Goal: Complete application form: Complete application form

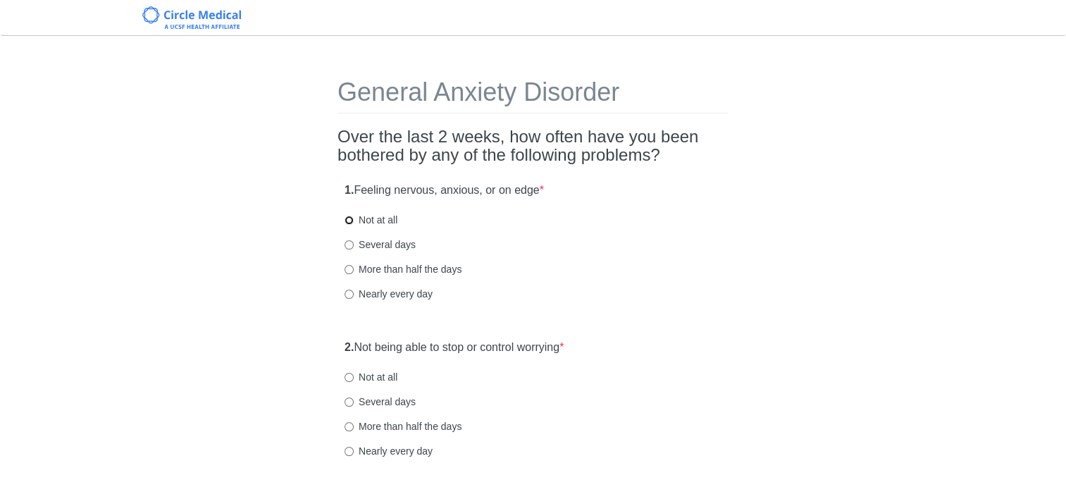
click at [349, 220] on input "Not at all" at bounding box center [349, 220] width 9 height 9
radio input "true"
click at [352, 381] on input "Not at all" at bounding box center [349, 377] width 9 height 9
radio input "true"
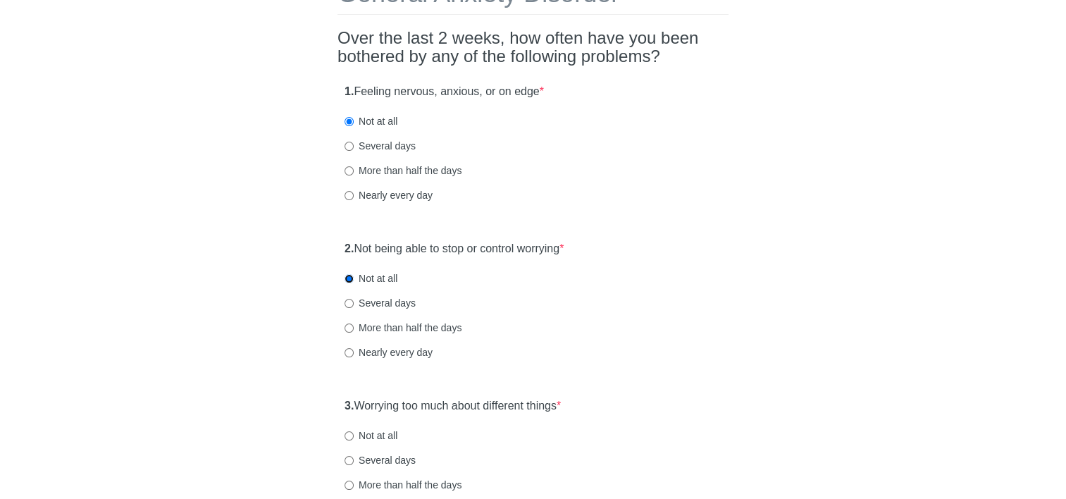
scroll to position [211, 0]
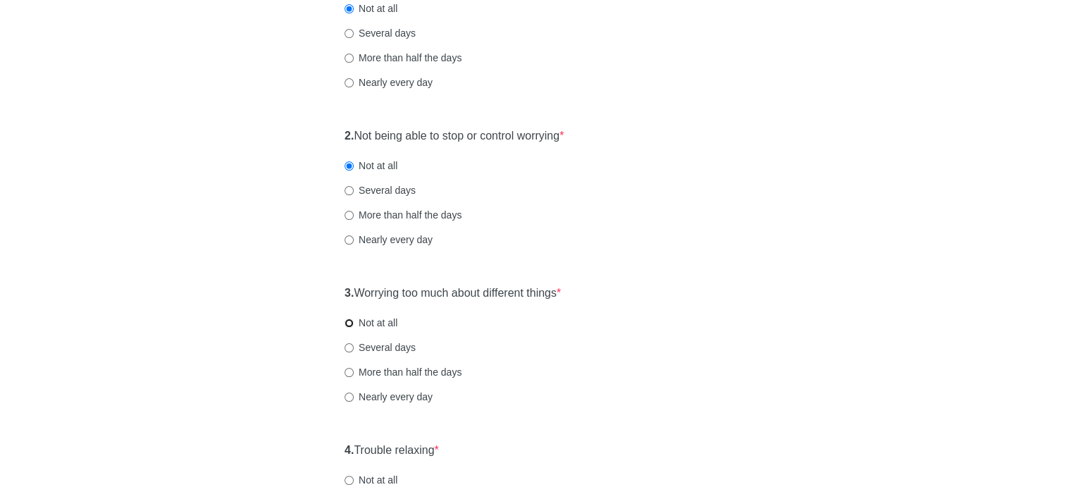
click at [350, 323] on input "Not at all" at bounding box center [349, 323] width 9 height 9
radio input "true"
click at [350, 483] on input "Not at all" at bounding box center [349, 480] width 9 height 9
radio input "true"
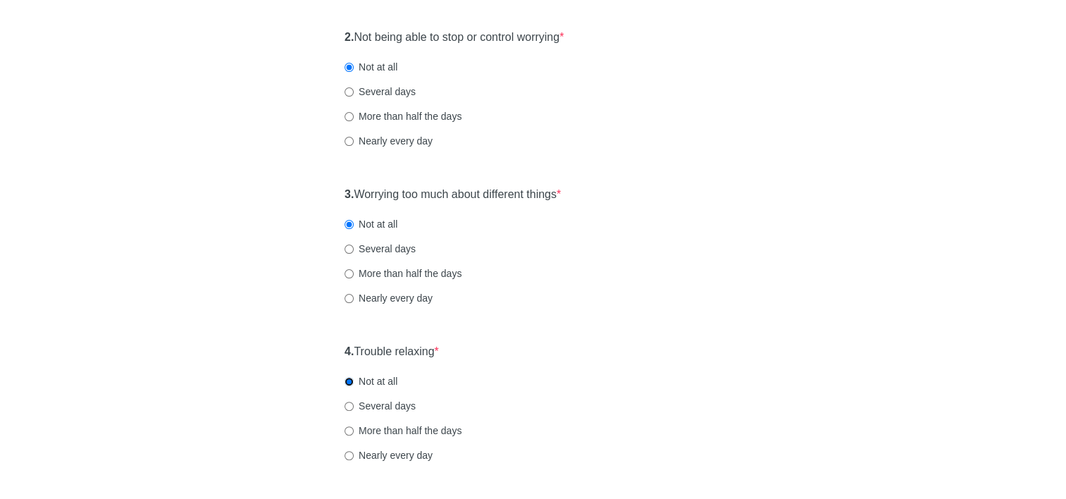
scroll to position [423, 0]
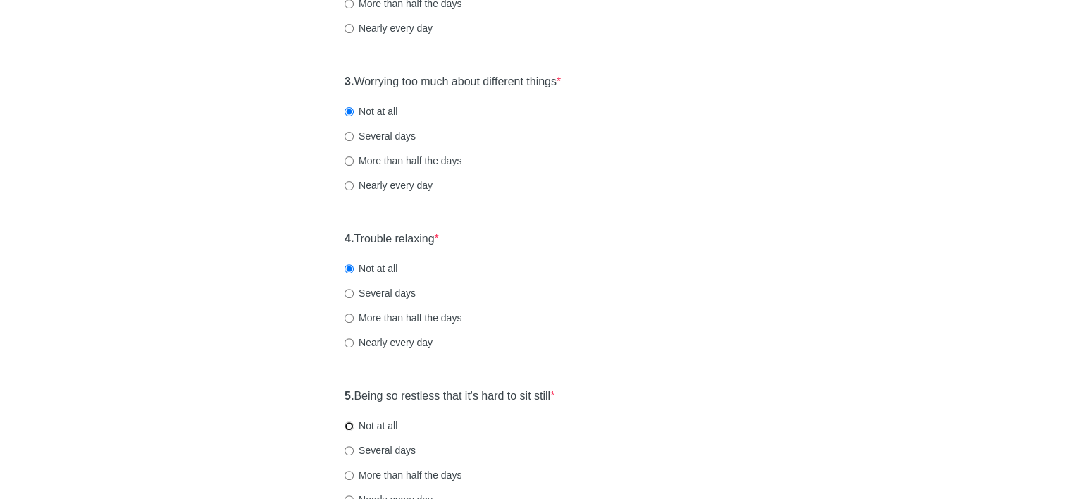
click at [350, 429] on input "Not at all" at bounding box center [349, 426] width 9 height 9
radio input "true"
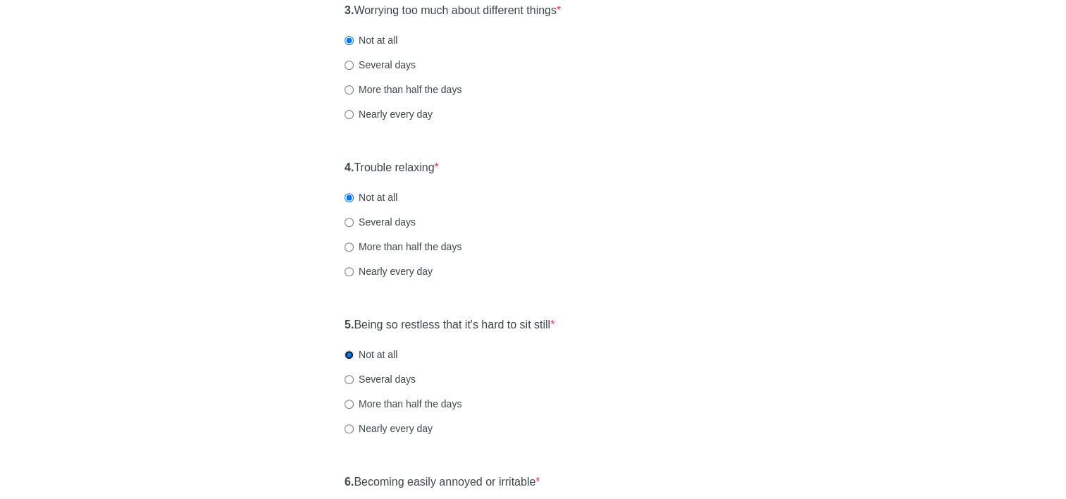
scroll to position [634, 0]
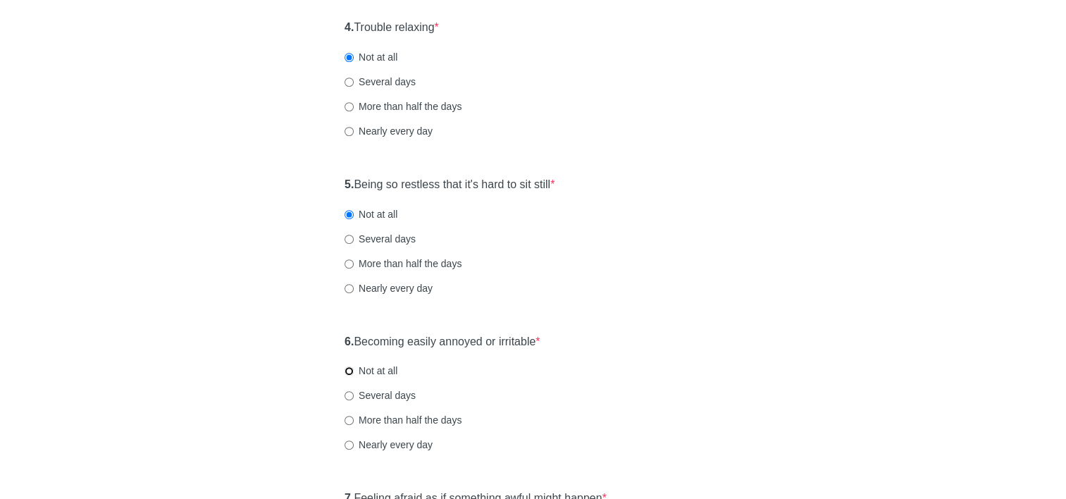
click at [350, 371] on input "Not at all" at bounding box center [349, 371] width 9 height 9
radio input "true"
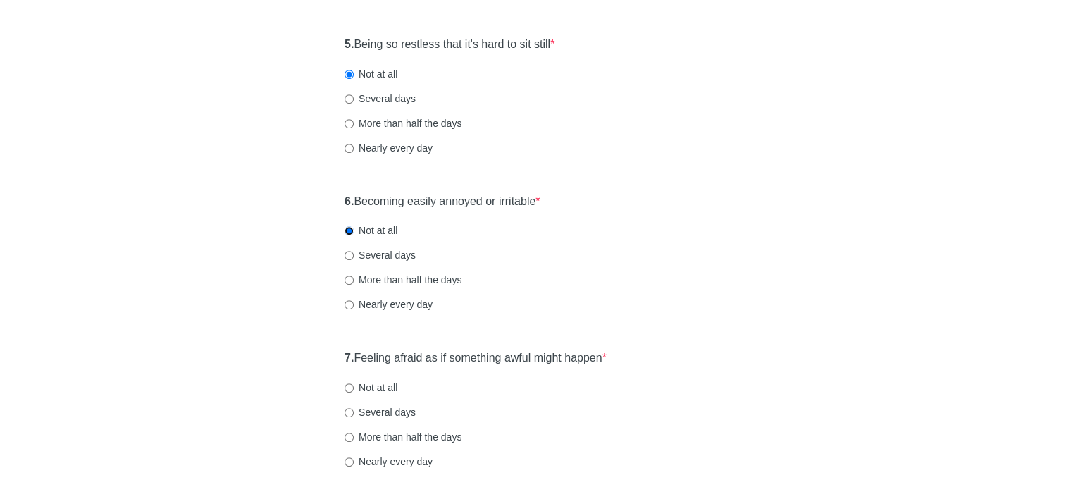
scroll to position [775, 0]
click at [350, 389] on input "Not at all" at bounding box center [349, 387] width 9 height 9
radio input "true"
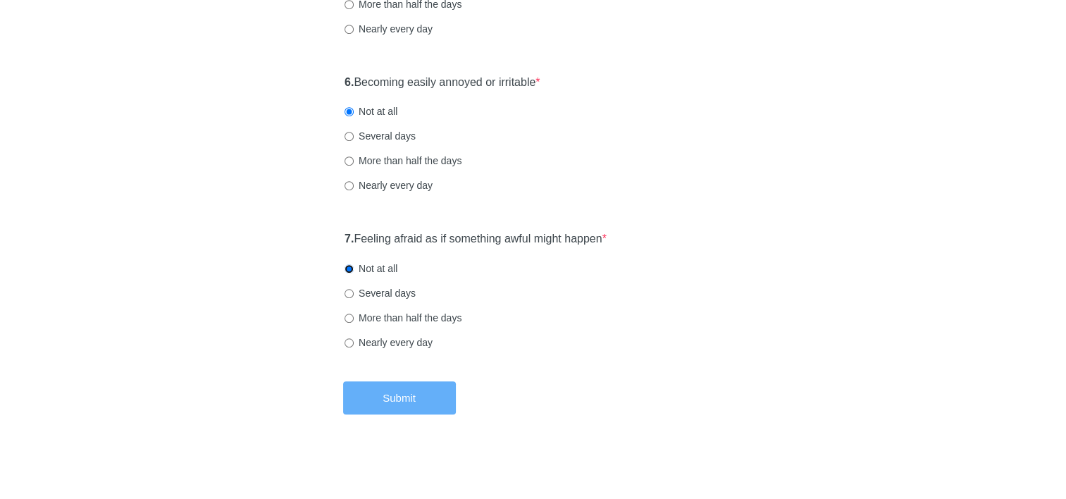
scroll to position [894, 0]
click at [379, 398] on button "Submit" at bounding box center [399, 397] width 113 height 33
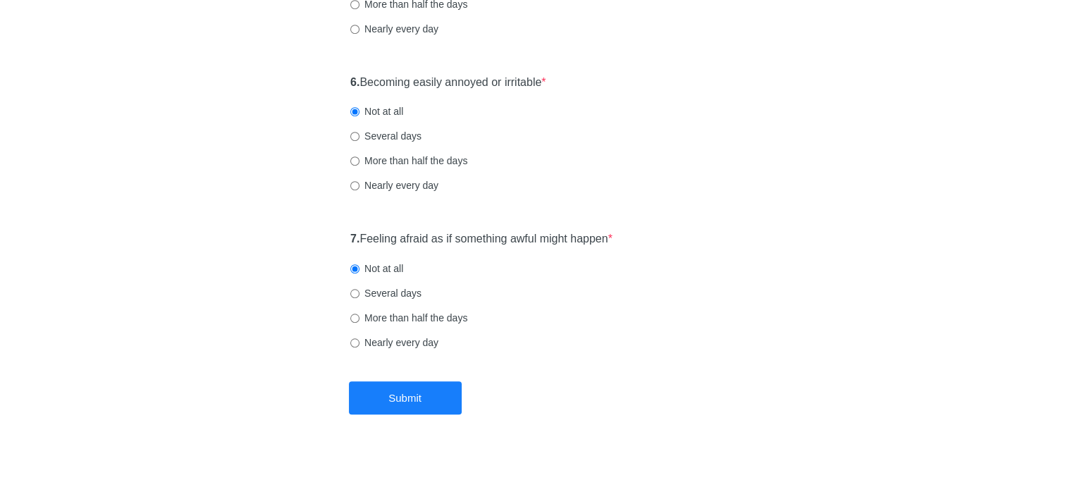
scroll to position [0, 0]
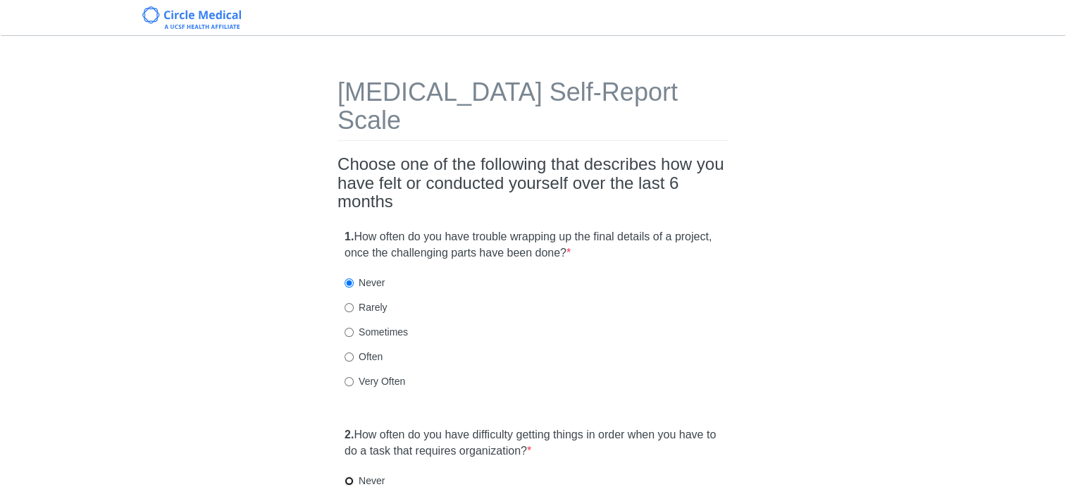
click at [348, 476] on input "Never" at bounding box center [349, 480] width 9 height 9
radio input "true"
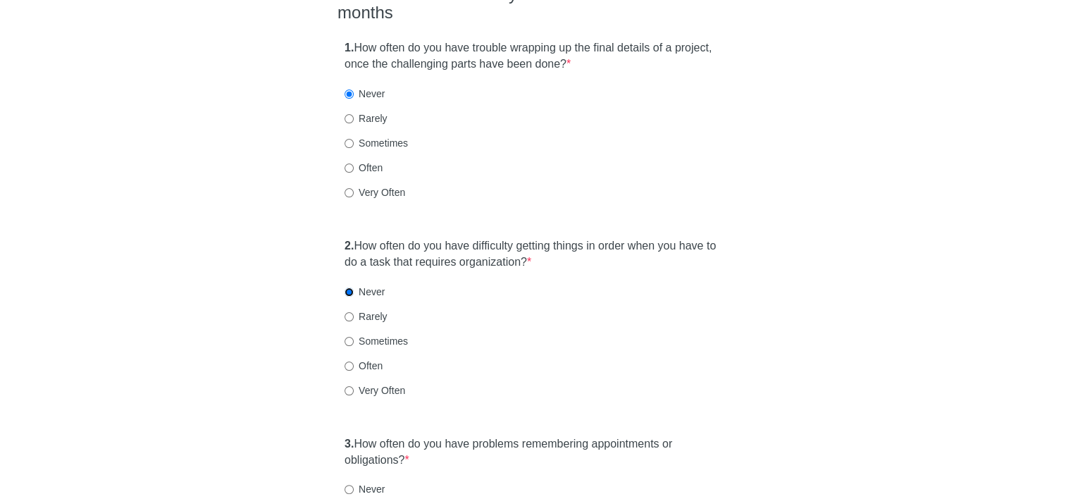
scroll to position [211, 0]
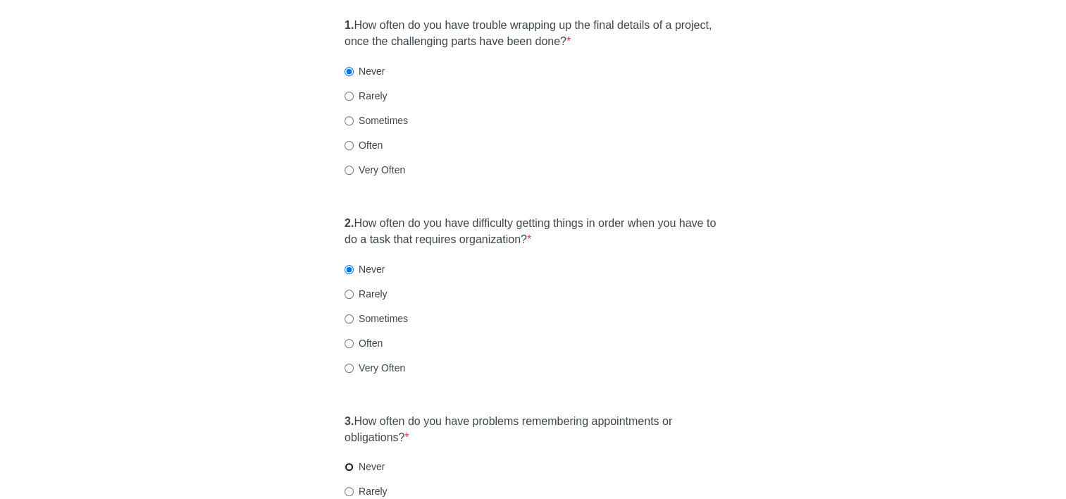
click at [352, 462] on input "Never" at bounding box center [349, 466] width 9 height 9
radio input "true"
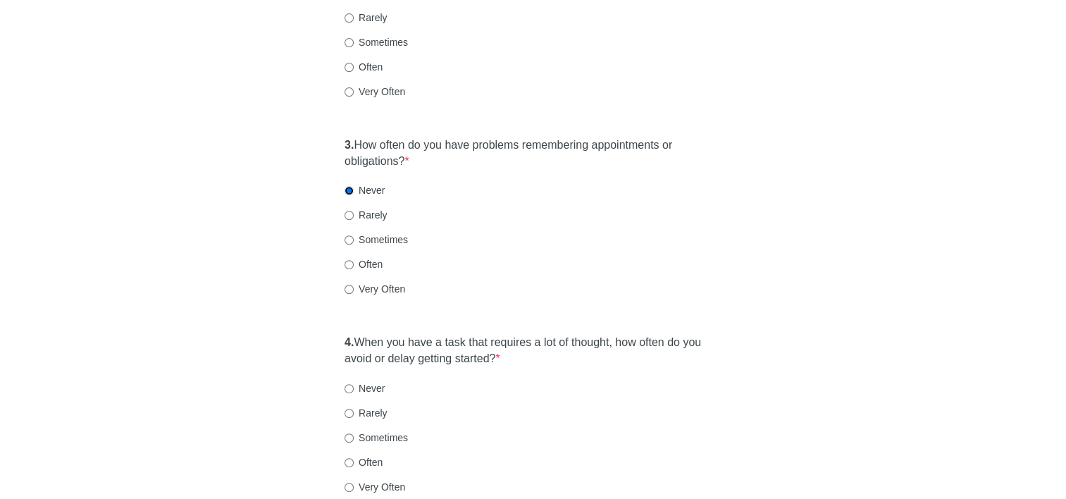
scroll to position [493, 0]
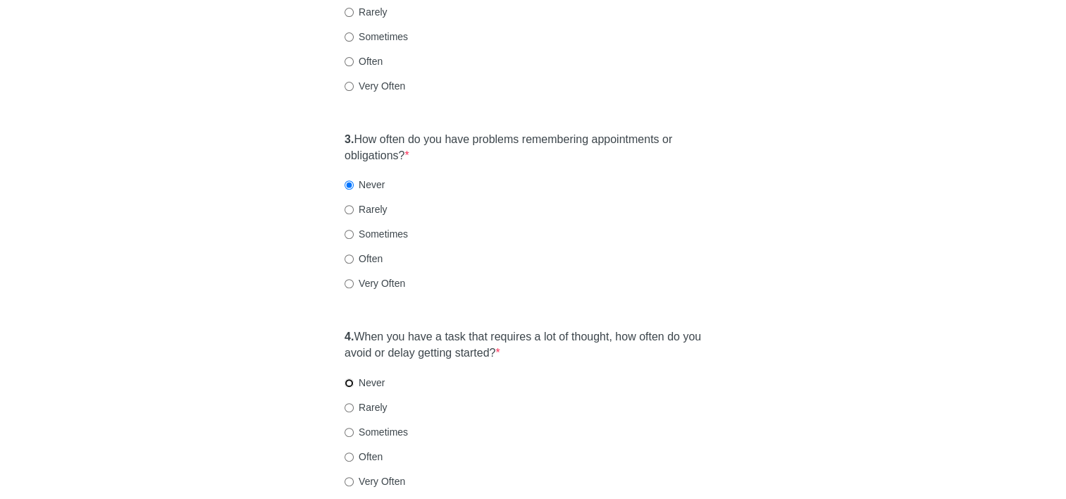
click at [350, 379] on input "Never" at bounding box center [349, 383] width 9 height 9
radio input "true"
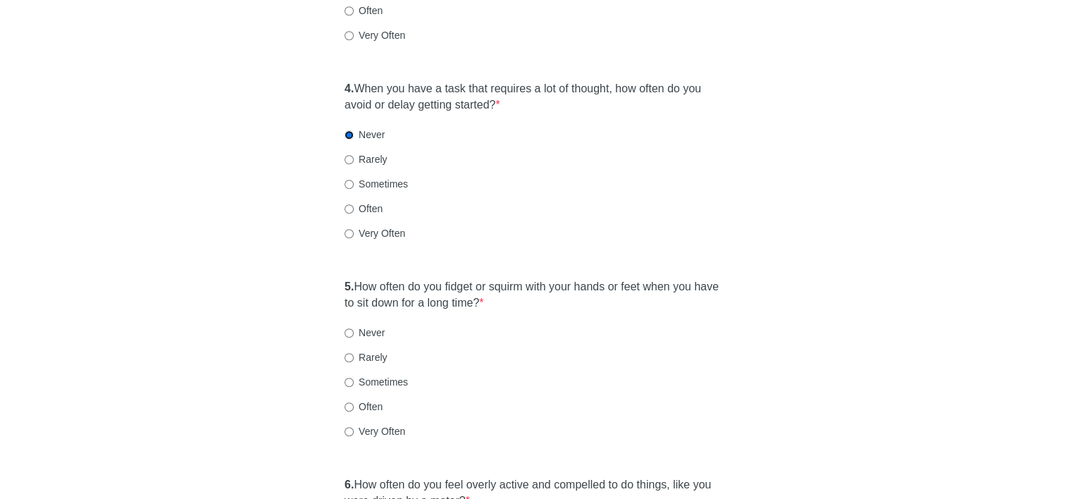
scroll to position [775, 0]
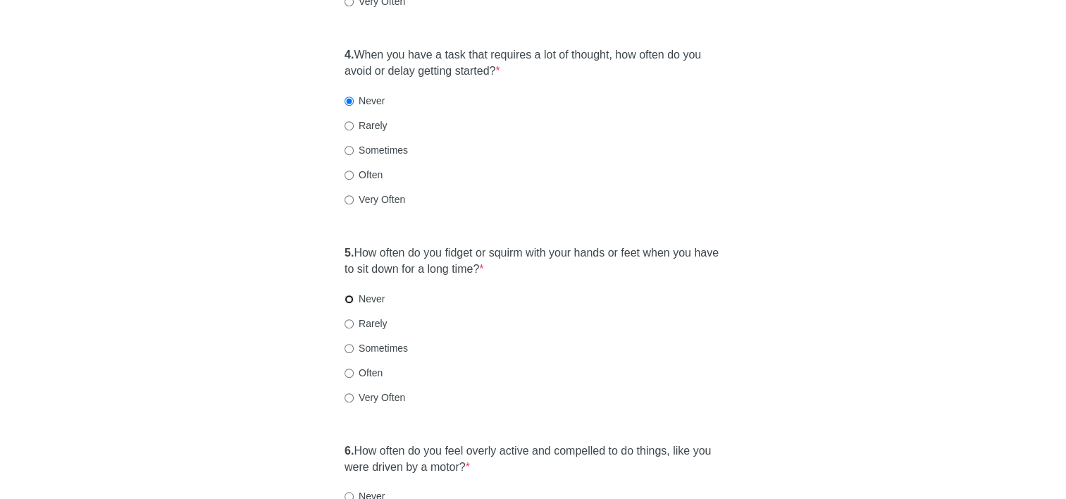
click at [350, 295] on input "Never" at bounding box center [349, 299] width 9 height 9
radio input "true"
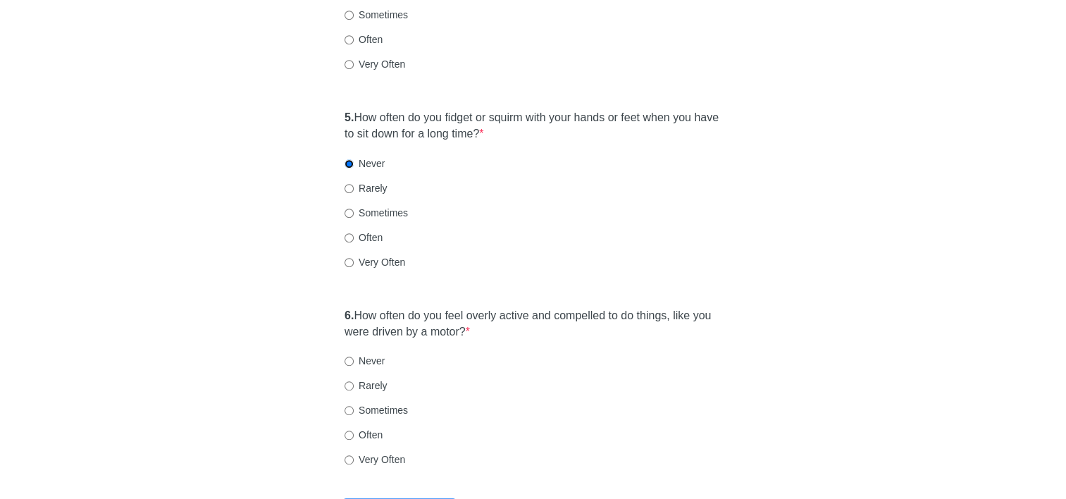
scroll to position [916, 0]
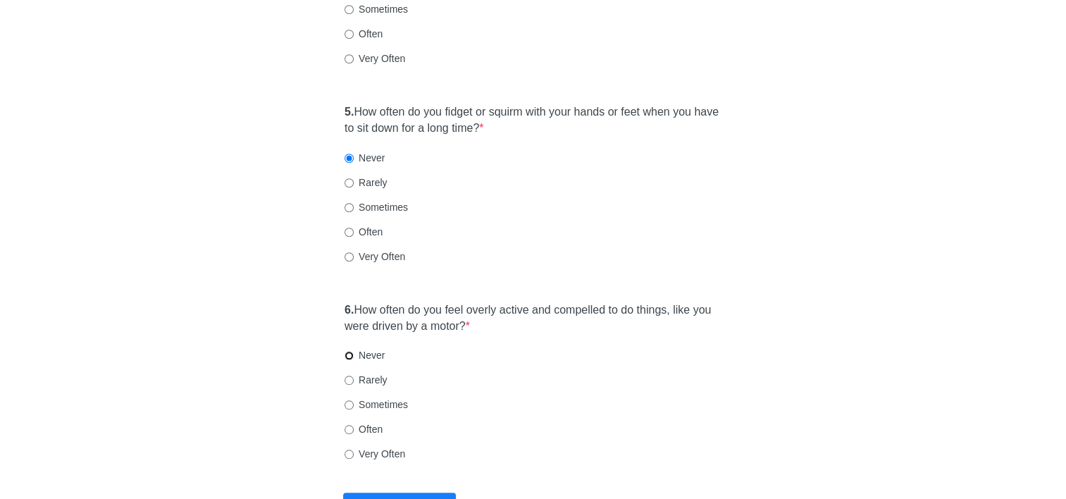
click at [347, 351] on input "Never" at bounding box center [349, 355] width 9 height 9
radio input "true"
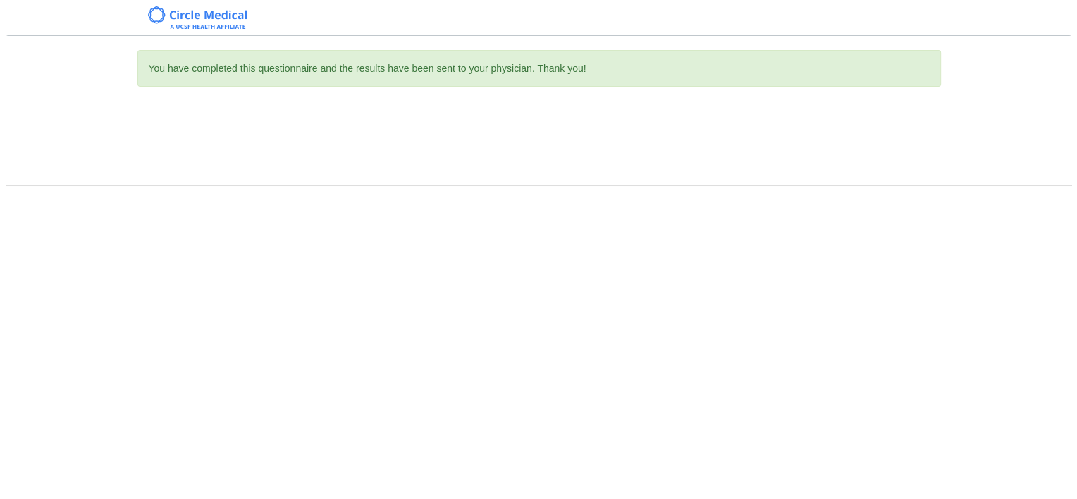
scroll to position [0, 0]
